Goal: Task Accomplishment & Management: Manage account settings

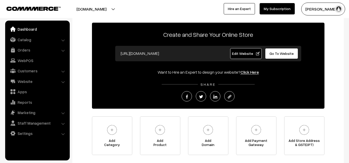
scroll to position [24, 0]
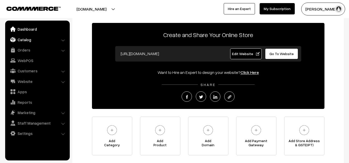
click at [55, 41] on link "Catalog" at bounding box center [36, 39] width 61 height 9
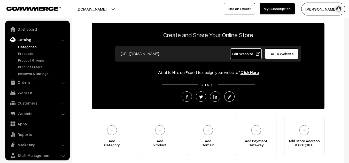
click at [33, 48] on link "Categories" at bounding box center [42, 46] width 51 height 5
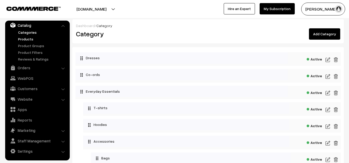
click at [24, 38] on link "Products" at bounding box center [42, 38] width 51 height 5
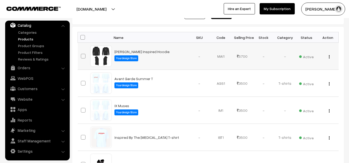
scroll to position [76, 0]
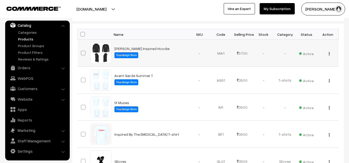
click at [329, 55] on button "button" at bounding box center [328, 54] width 1 height 4
click at [30, 35] on link "Categories" at bounding box center [42, 32] width 51 height 5
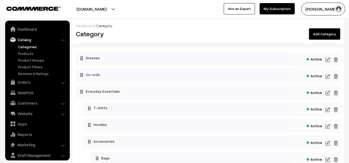
scroll to position [14, 0]
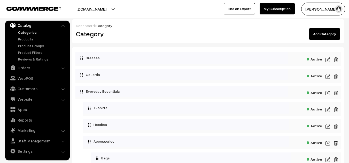
click at [329, 126] on img at bounding box center [327, 127] width 5 height 6
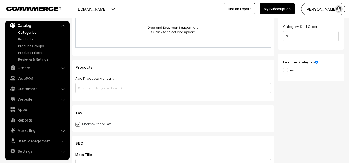
scroll to position [112, 0]
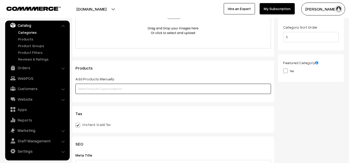
click at [147, 88] on input "text" at bounding box center [172, 89] width 195 height 10
type input "m"
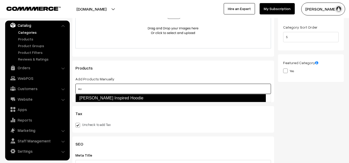
click at [140, 98] on link "Marcus Aurelius Inspired Hoodie" at bounding box center [170, 98] width 190 height 8
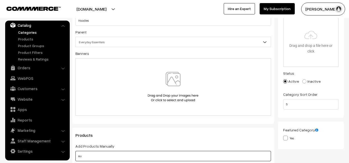
scroll to position [0, 0]
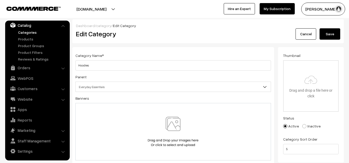
type input "au"
click at [327, 38] on button "Save" at bounding box center [329, 33] width 21 height 11
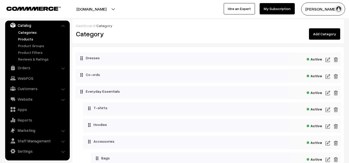
click at [26, 38] on link "Products" at bounding box center [42, 38] width 51 height 5
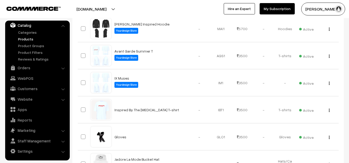
scroll to position [101, 0]
click at [30, 33] on link "Categories" at bounding box center [42, 32] width 51 height 5
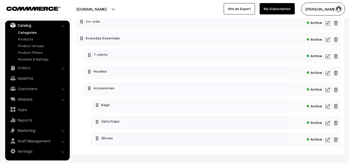
scroll to position [54, 0]
click at [328, 56] on img at bounding box center [327, 56] width 5 height 6
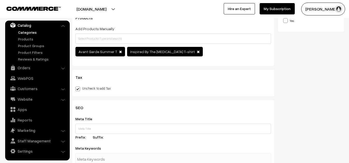
scroll to position [163, 0]
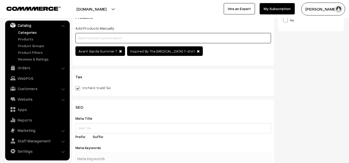
click at [141, 39] on input "text" at bounding box center [172, 38] width 195 height 10
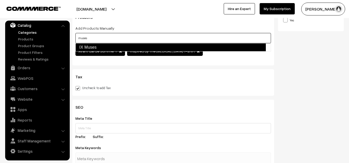
click at [111, 50] on link "IX Muses" at bounding box center [170, 47] width 190 height 8
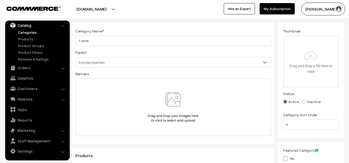
scroll to position [0, 0]
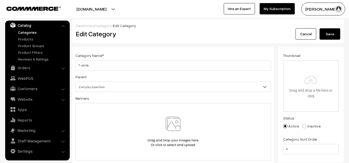
type input "muses"
click at [328, 35] on button "Save" at bounding box center [329, 33] width 21 height 11
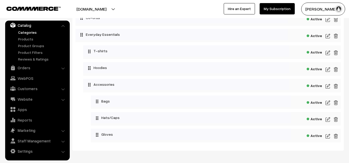
scroll to position [57, 0]
click at [326, 87] on img at bounding box center [327, 86] width 5 height 6
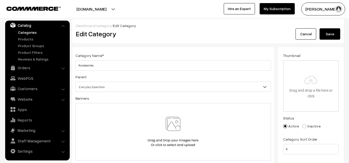
click at [21, 33] on link "Categories" at bounding box center [42, 32] width 51 height 5
